Goal: Navigation & Orientation: Find specific page/section

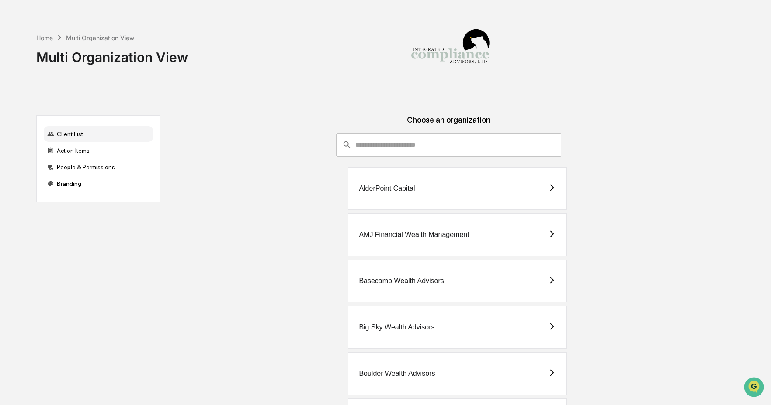
click at [439, 146] on input "consultant-dashboard__filter-organizations-search-bar" at bounding box center [458, 145] width 206 height 24
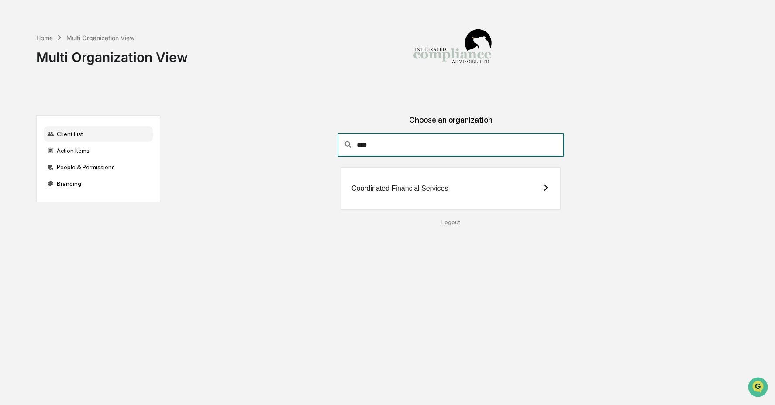
type input "****"
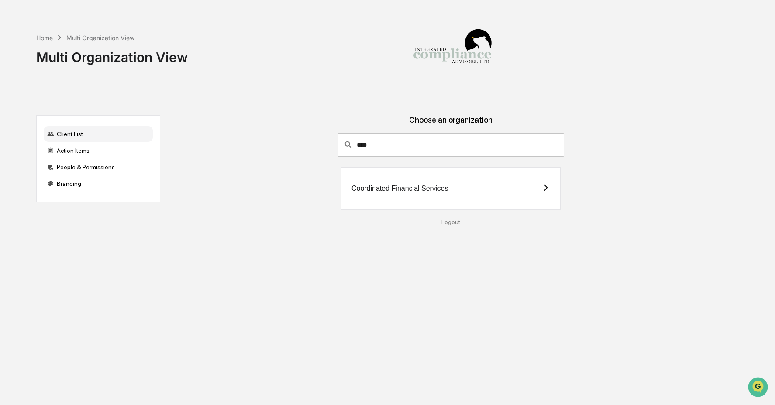
click at [442, 193] on div "Coordinated Financial Services" at bounding box center [451, 188] width 220 height 43
